Goal: Transaction & Acquisition: Purchase product/service

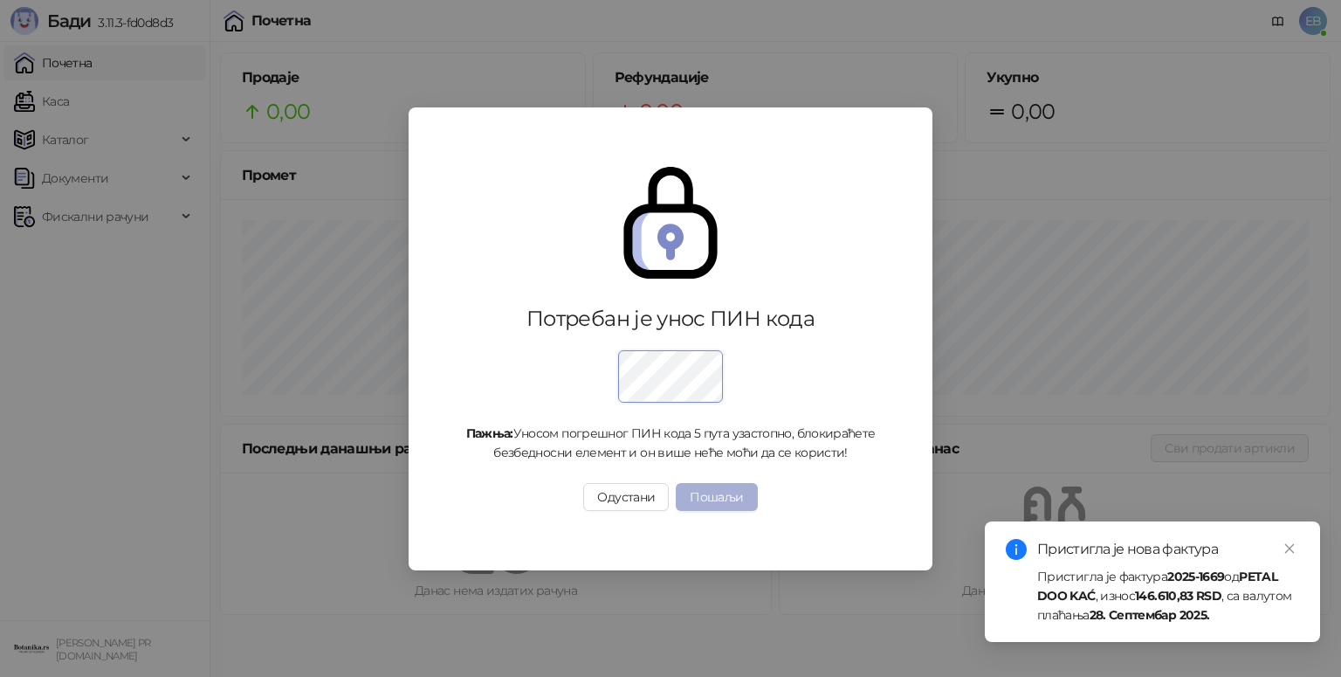
click at [713, 498] on button "Пошаљи" at bounding box center [716, 497] width 81 height 28
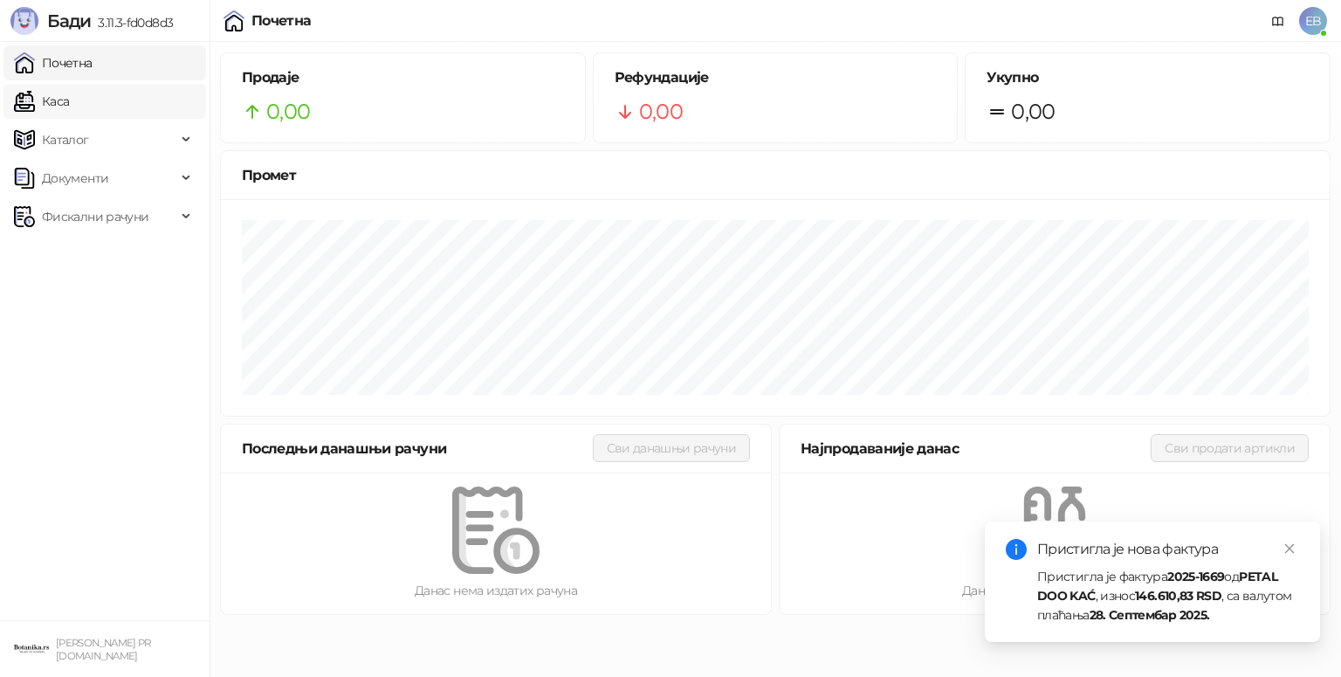
click at [49, 97] on link "Каса" at bounding box center [41, 101] width 55 height 35
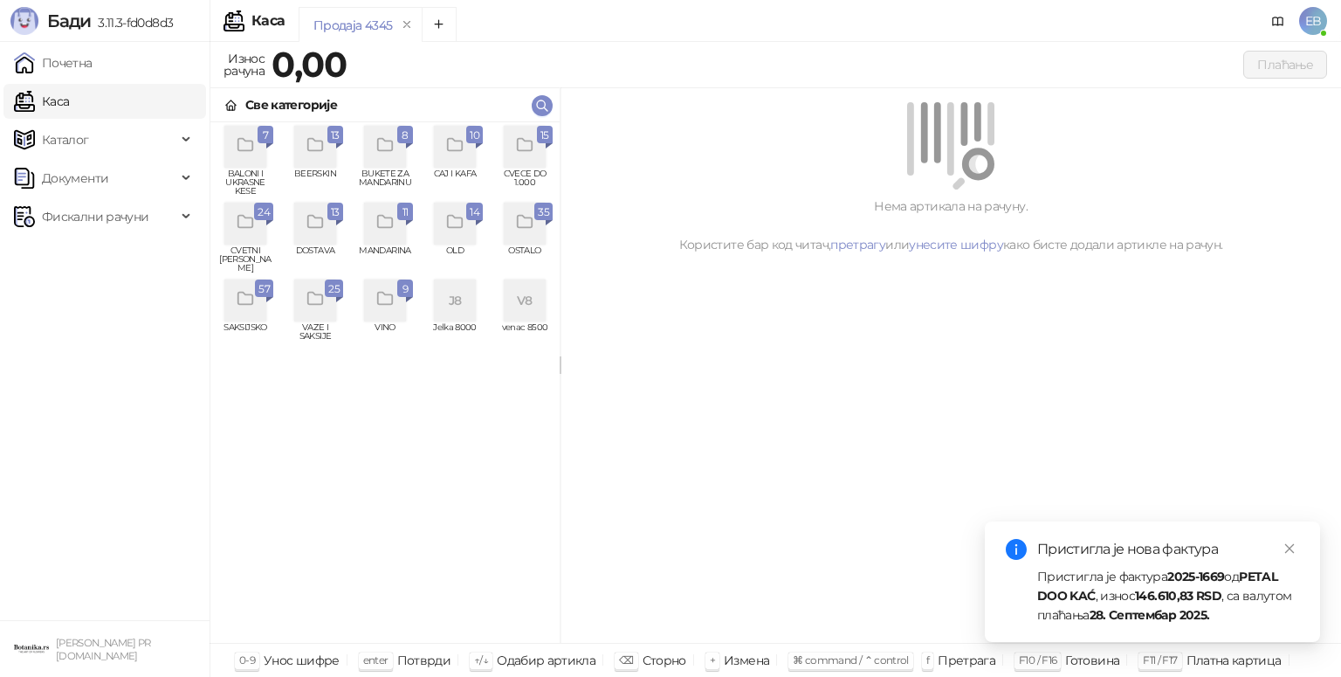
click at [517, 151] on icon "grid" at bounding box center [524, 145] width 15 height 12
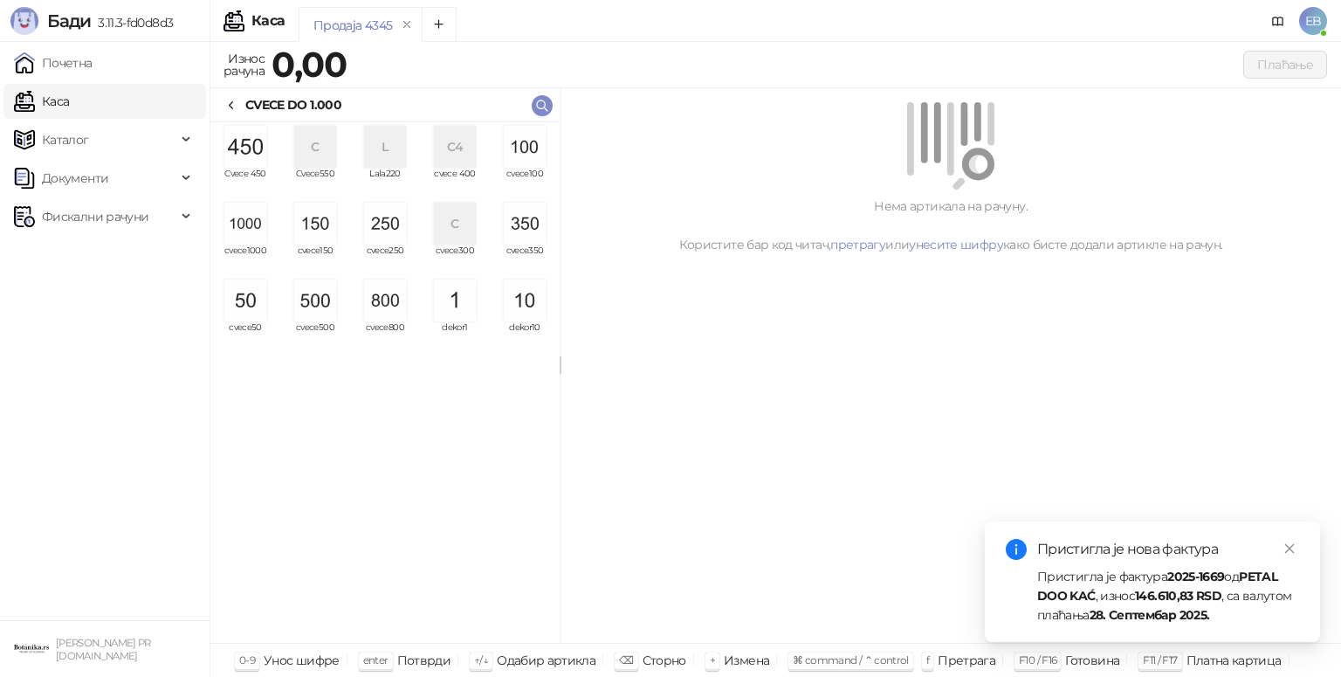
click at [517, 152] on img "grid" at bounding box center [525, 147] width 42 height 42
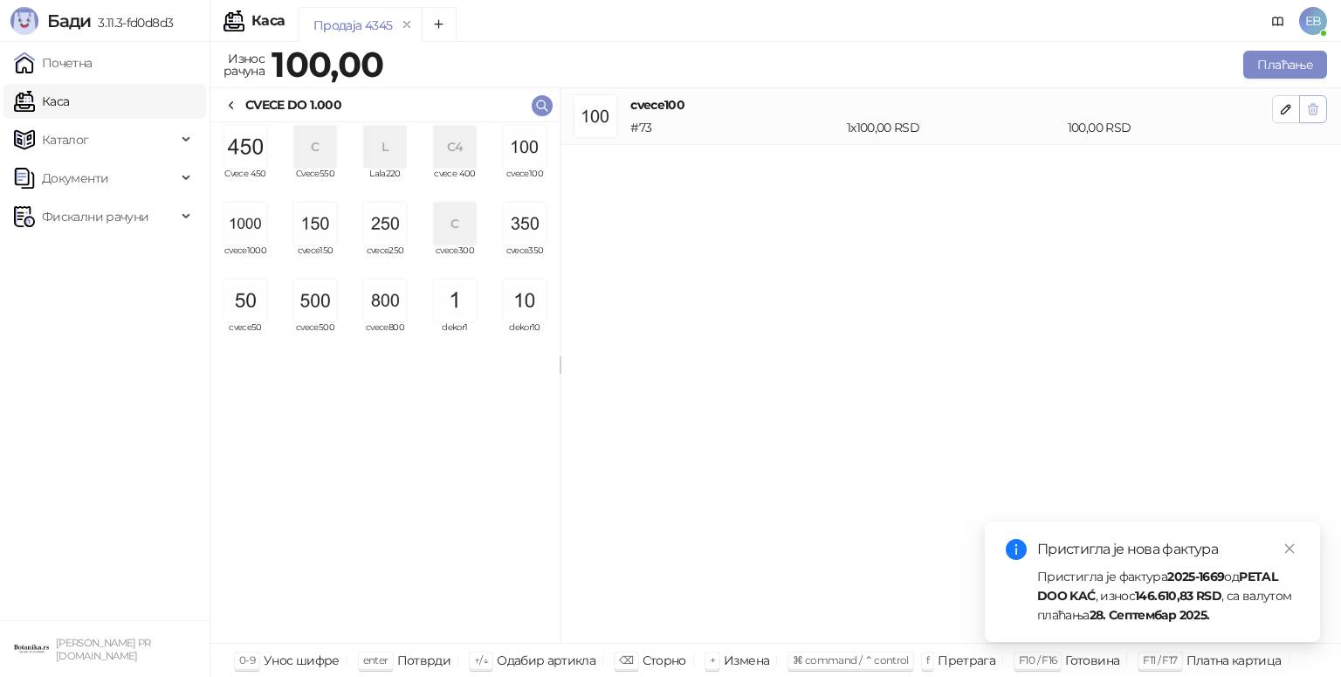
click at [1320, 110] on button "button" at bounding box center [1314, 109] width 28 height 28
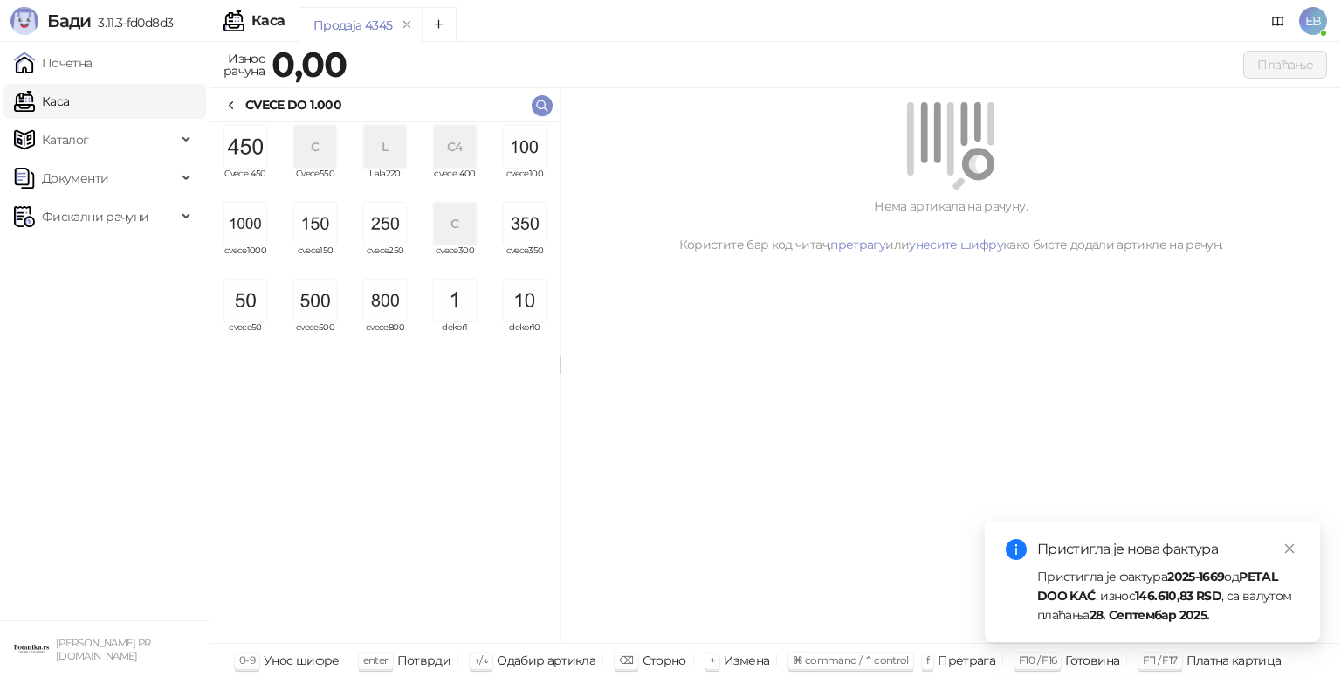
click at [247, 226] on img "grid" at bounding box center [245, 224] width 42 height 42
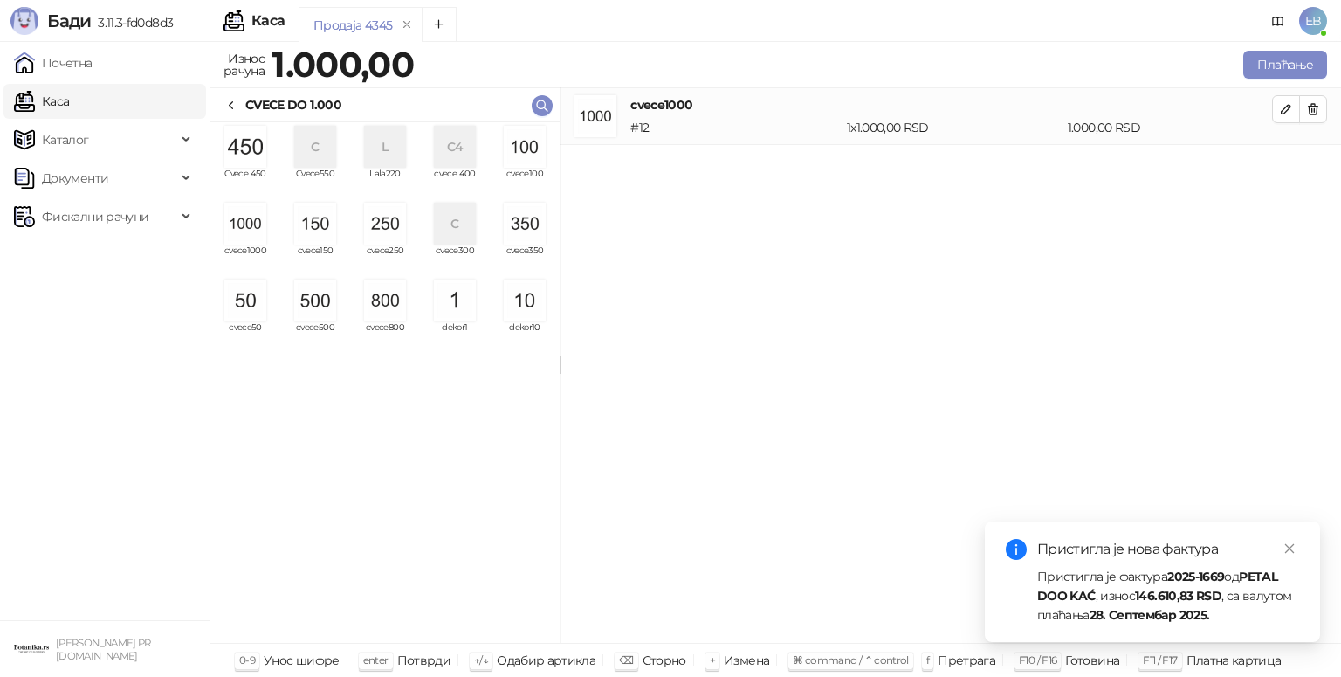
click at [247, 226] on img "grid" at bounding box center [245, 224] width 42 height 42
click at [315, 301] on img "grid" at bounding box center [315, 300] width 42 height 42
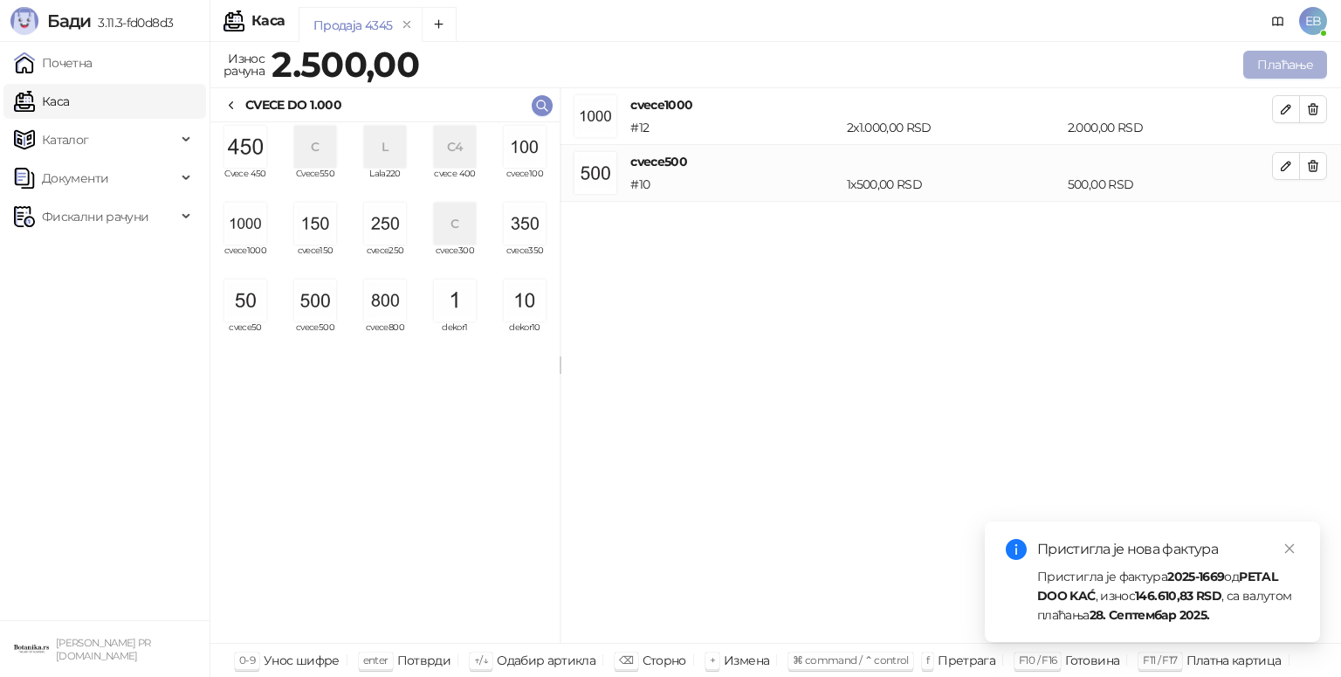
click at [1292, 63] on button "Плаћање" at bounding box center [1286, 65] width 84 height 28
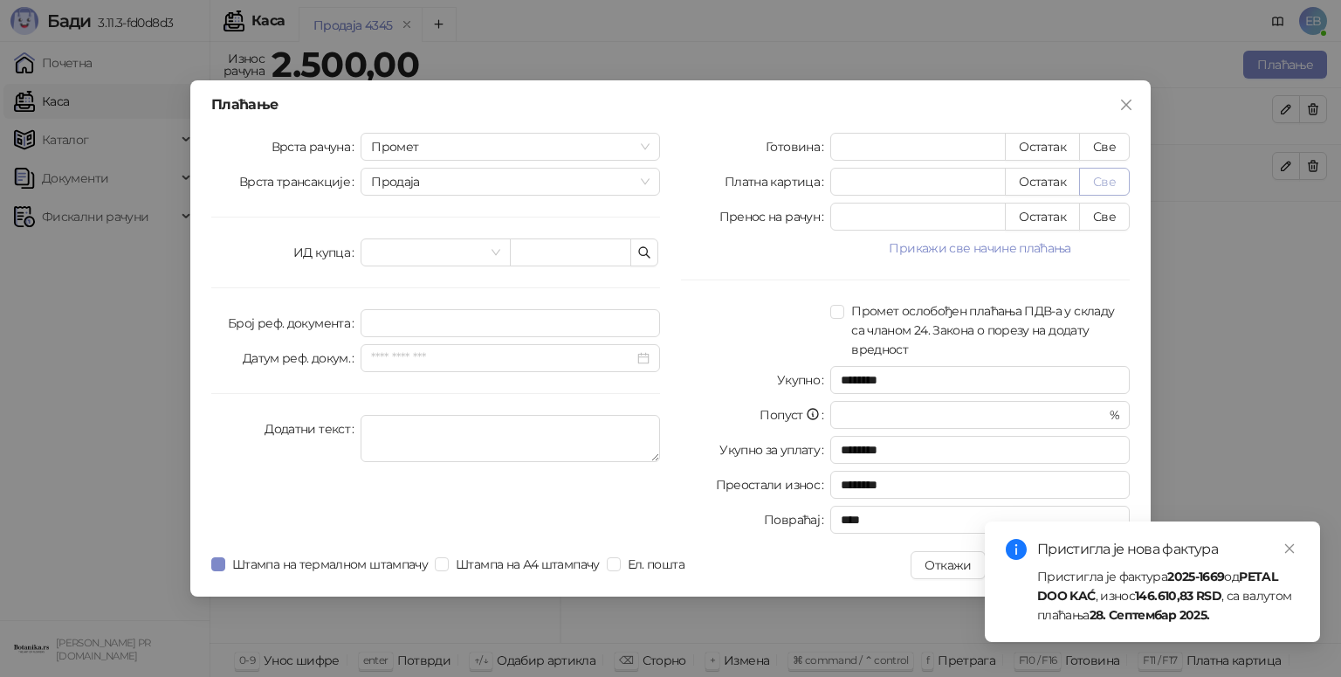
click at [1115, 183] on button "Све" at bounding box center [1104, 182] width 51 height 28
type input "****"
click at [1293, 548] on icon "close" at bounding box center [1290, 548] width 12 height 12
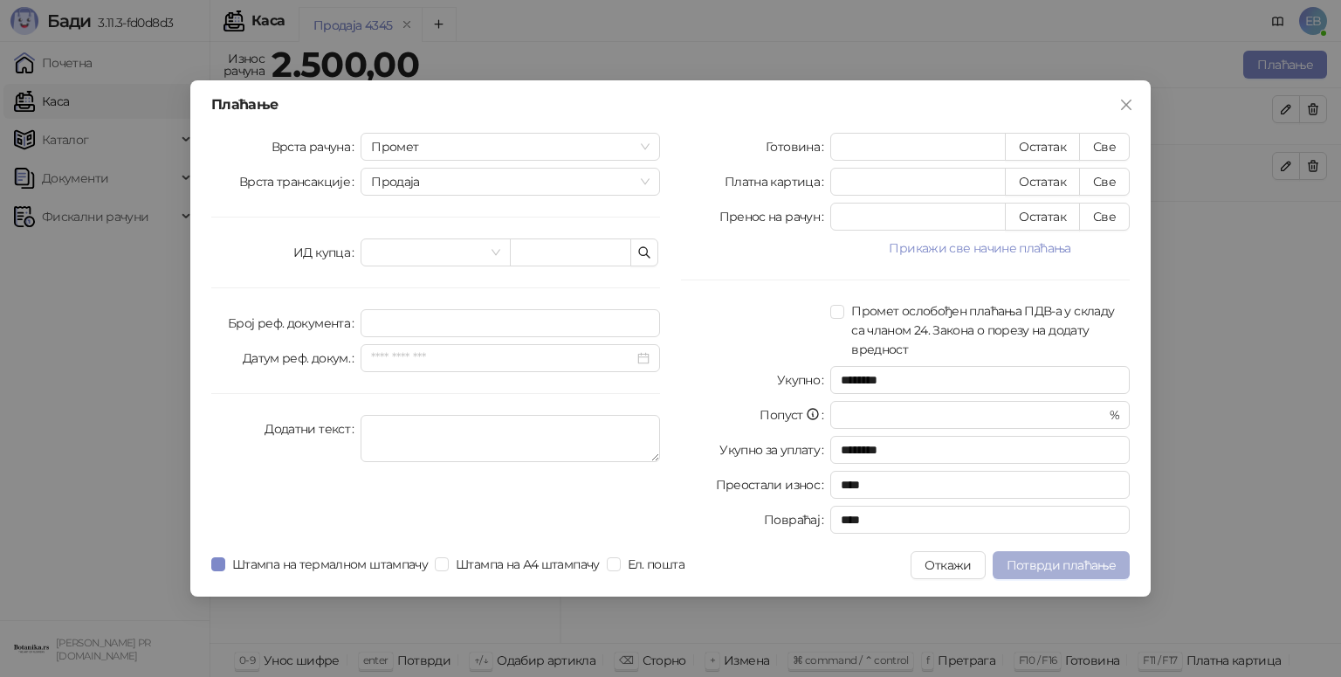
click at [1099, 564] on span "Потврди плаћање" at bounding box center [1061, 565] width 109 height 16
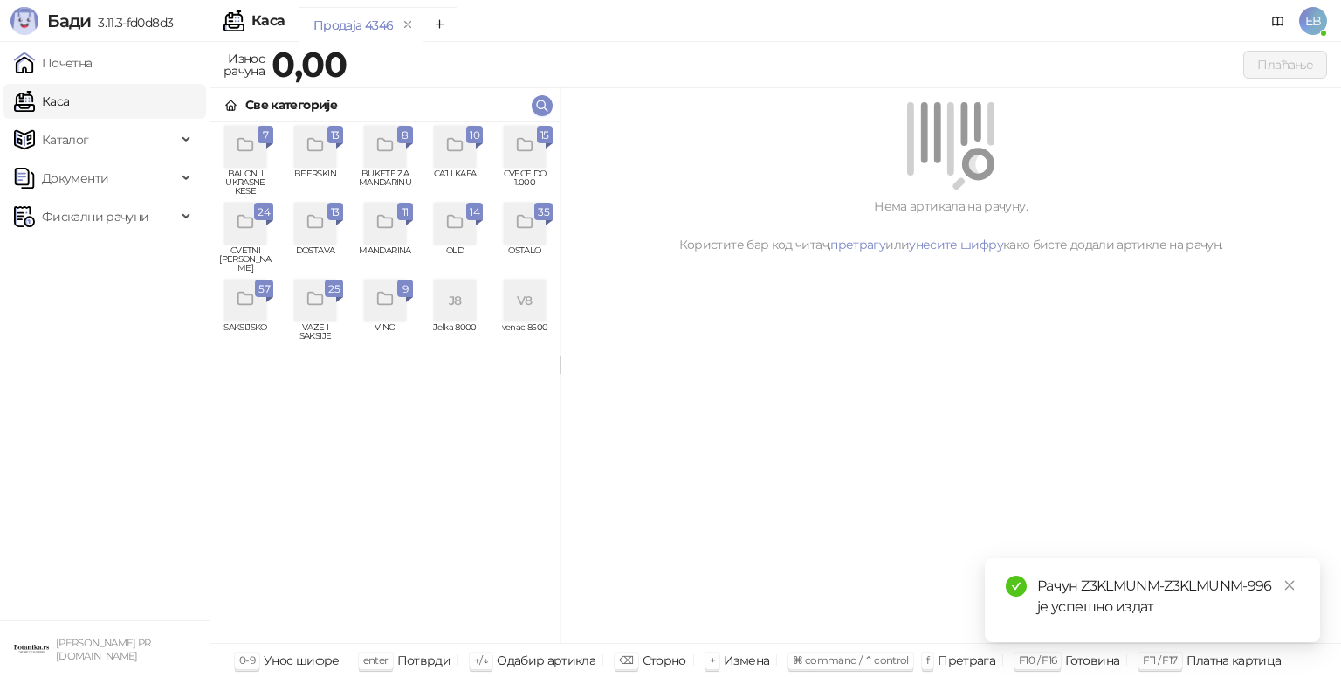
click at [1099, 564] on div "Рачун Z3KLMUNM-Z3KLMUNM-996 је успешно издат" at bounding box center [1152, 600] width 335 height 84
click at [318, 151] on icon "grid" at bounding box center [314, 145] width 15 height 12
